Goal: Task Accomplishment & Management: Manage account settings

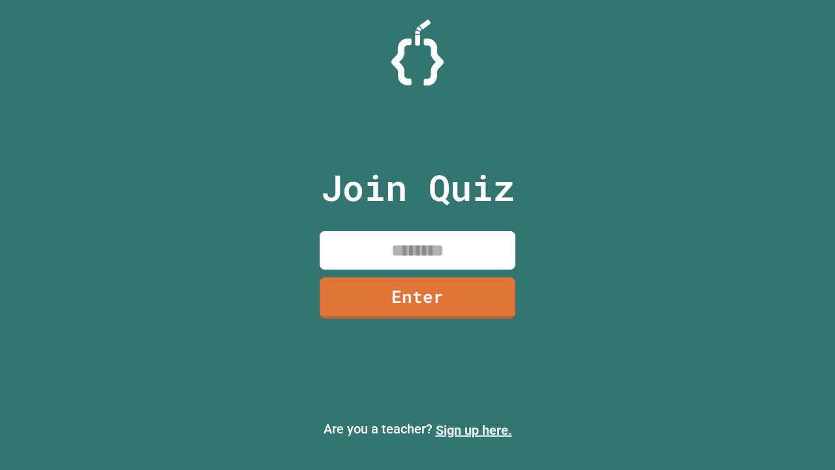
click at [474, 430] on link "Sign up here." at bounding box center [474, 430] width 76 height 16
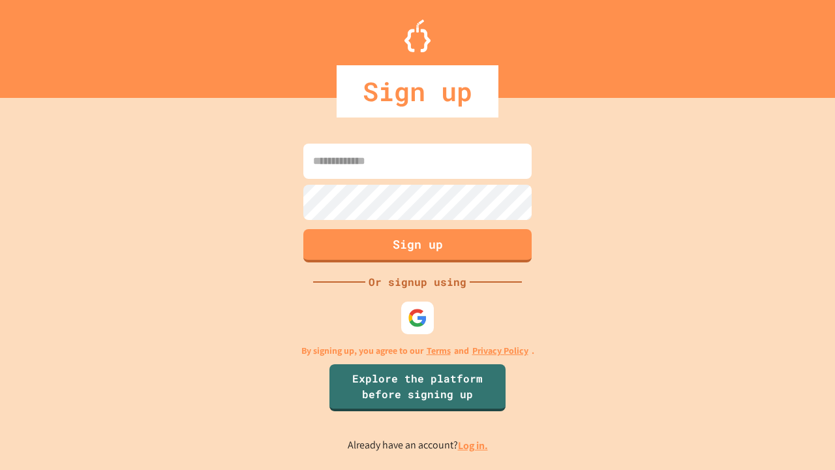
click at [474, 445] on link "Log in." at bounding box center [473, 445] width 30 height 14
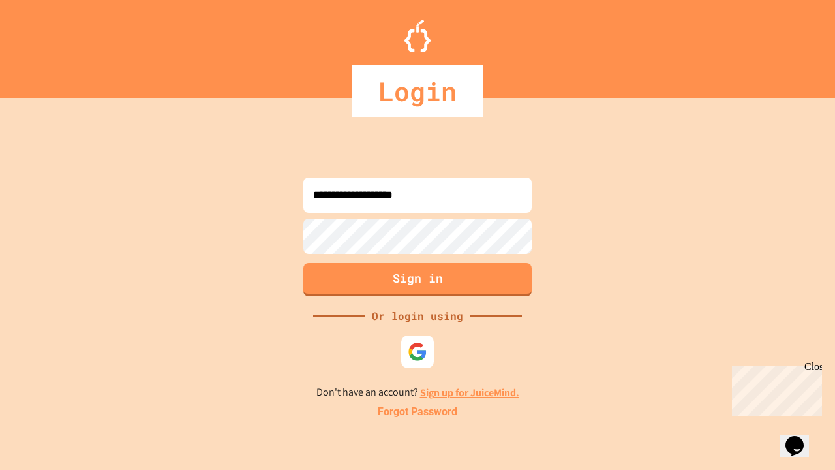
type input "**********"
